Goal: Transaction & Acquisition: Subscribe to service/newsletter

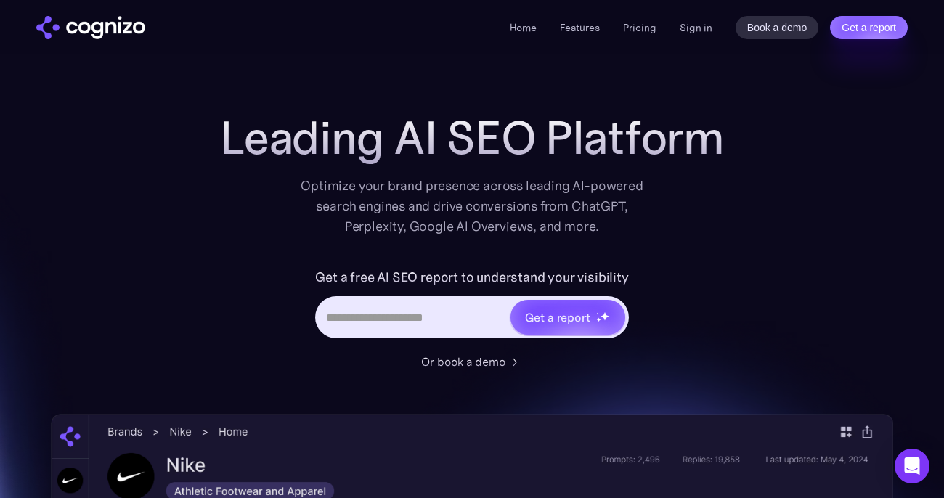
click at [645, 19] on li "Pricing" at bounding box center [639, 27] width 33 height 17
click at [643, 21] on link "Pricing" at bounding box center [639, 27] width 33 height 13
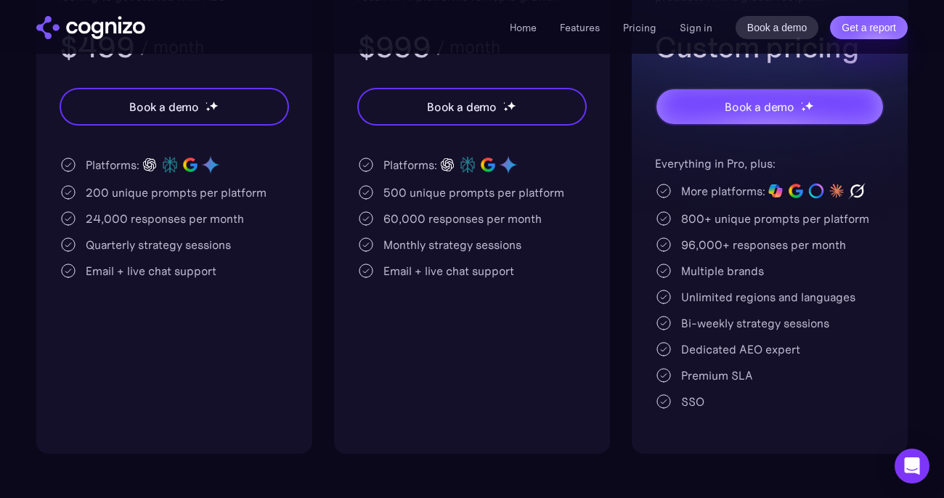
scroll to position [429, 0]
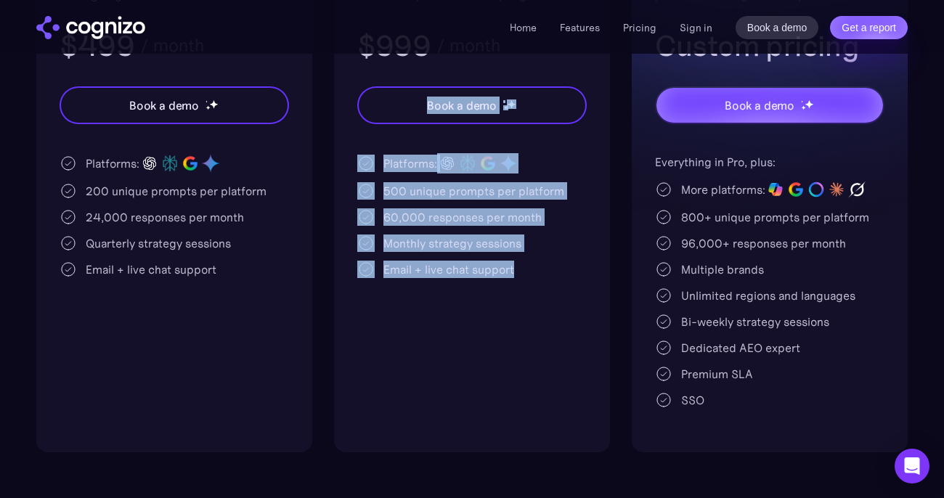
drag, startPoint x: 527, startPoint y: 285, endPoint x: 327, endPoint y: 95, distance: 276.3
click at [327, 95] on div "Starter For growing startups and agile SMEs looking to get started with AEO $49…" at bounding box center [471, 185] width 871 height 533
click at [417, 261] on div "Email + live chat support" at bounding box center [448, 269] width 131 height 17
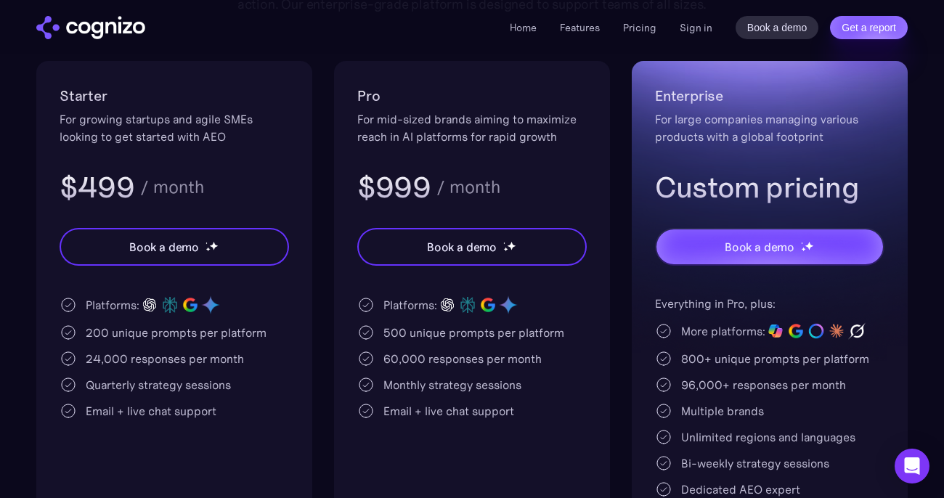
scroll to position [264, 0]
